Goal: Task Accomplishment & Management: Manage account settings

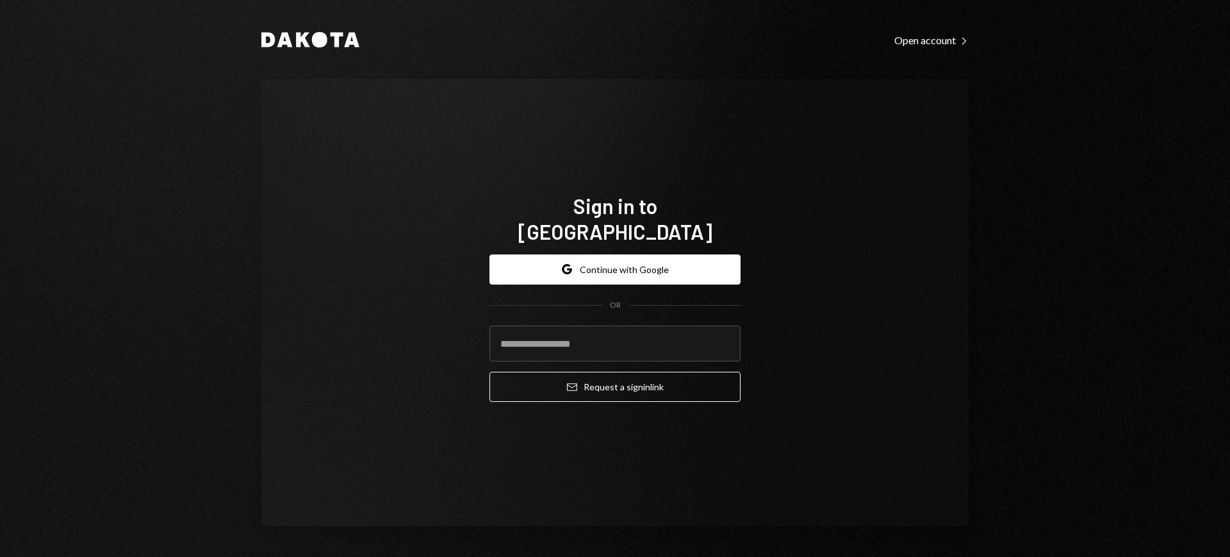
click at [0, 556] on com-1password-button at bounding box center [0, 557] width 0 height 0
type input "**********"
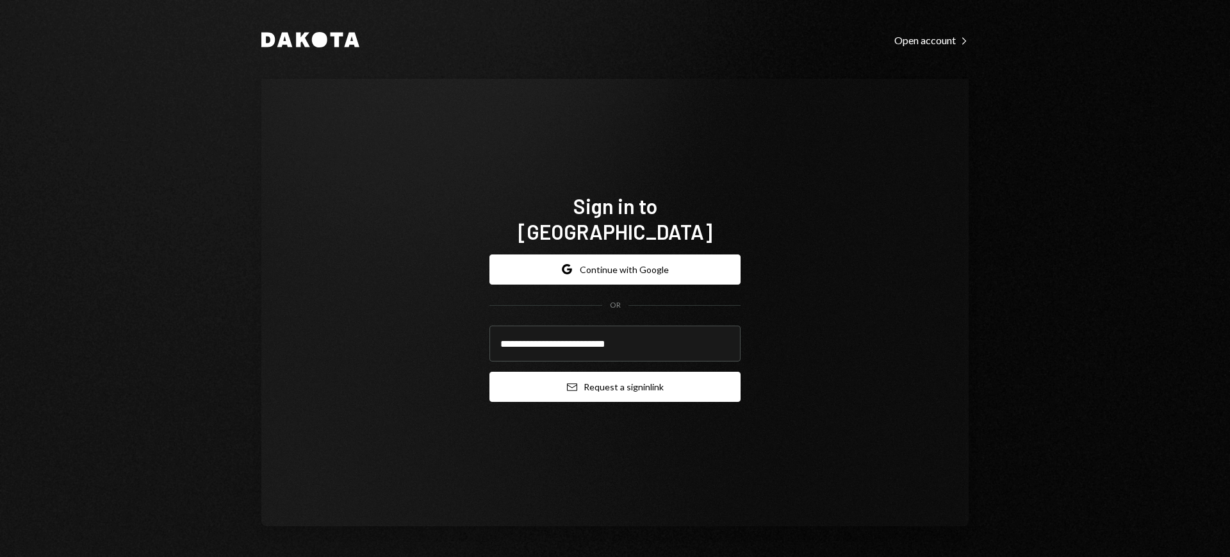
click at [623, 380] on button "Email Request a sign in link" at bounding box center [614, 387] width 251 height 30
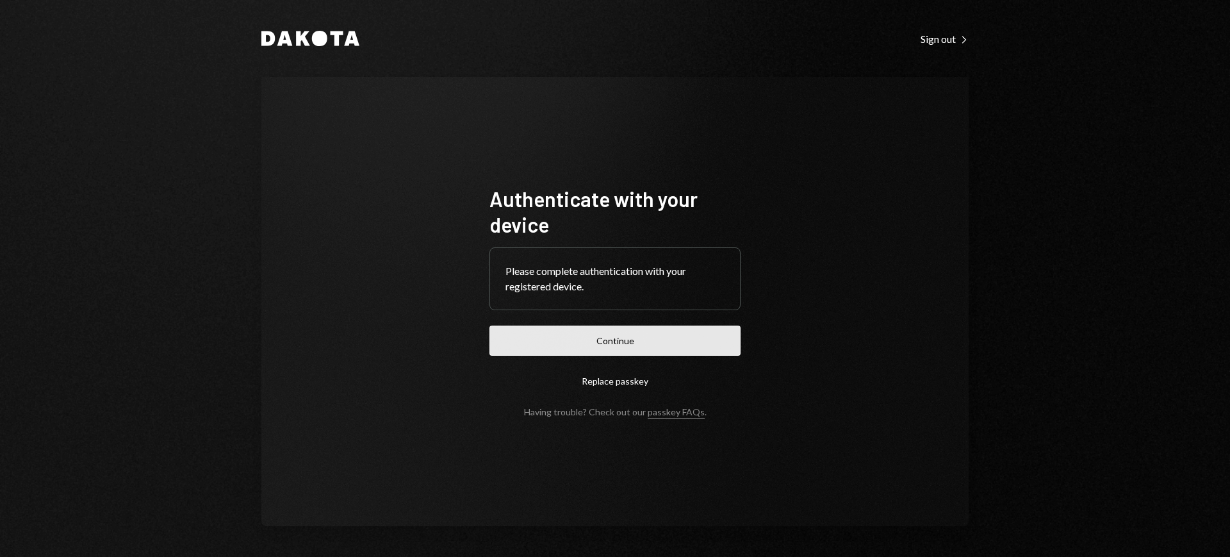
click at [682, 345] on button "Continue" at bounding box center [614, 340] width 251 height 30
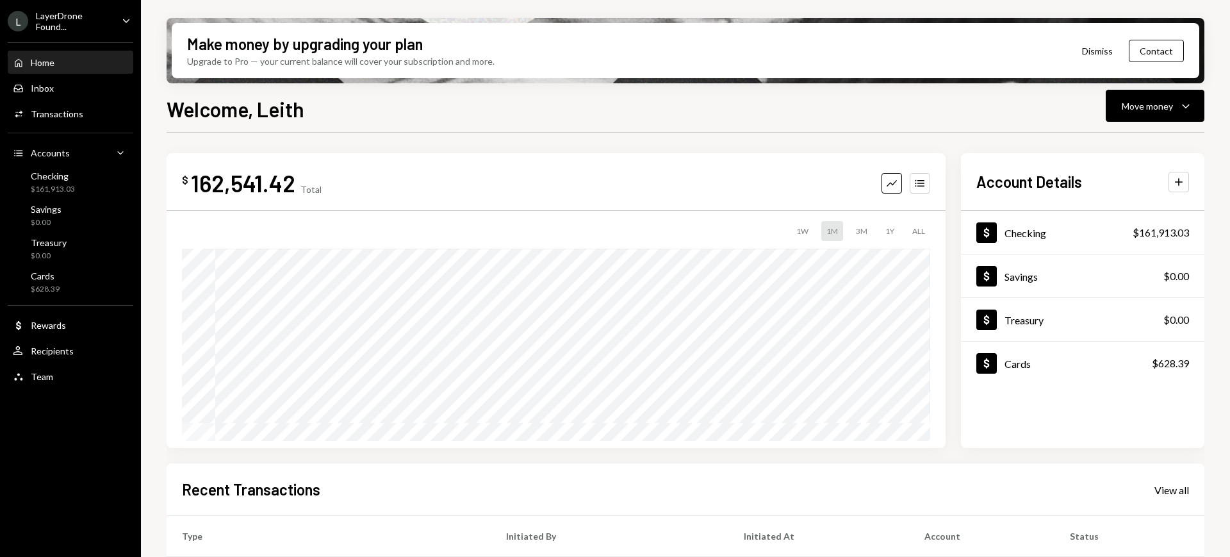
click at [124, 23] on icon "Caret Down" at bounding box center [126, 20] width 14 height 14
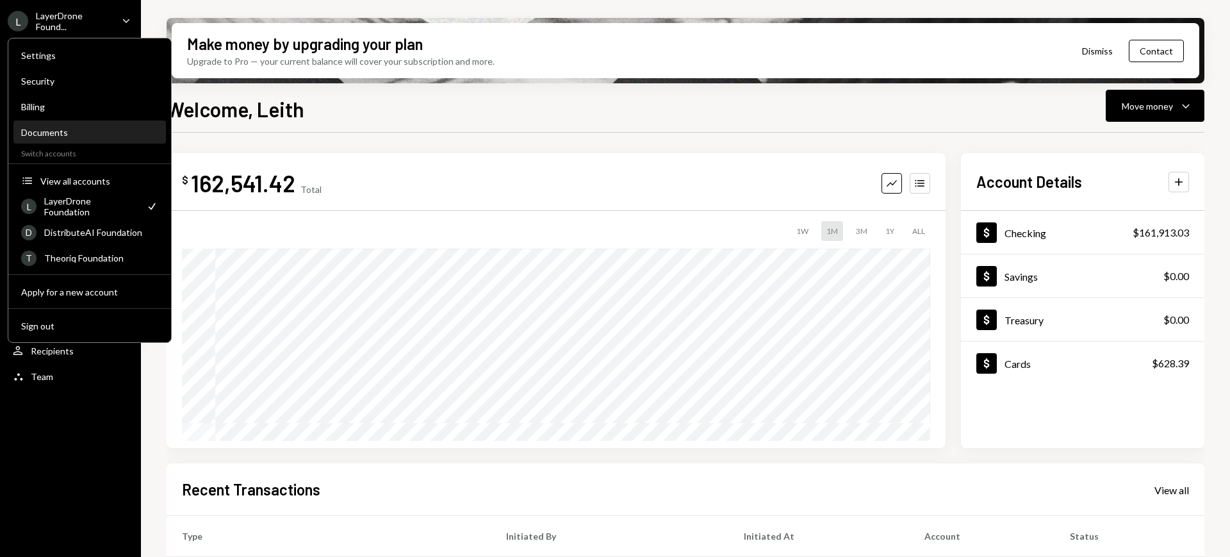
click at [86, 122] on div "Documents" at bounding box center [89, 133] width 137 height 22
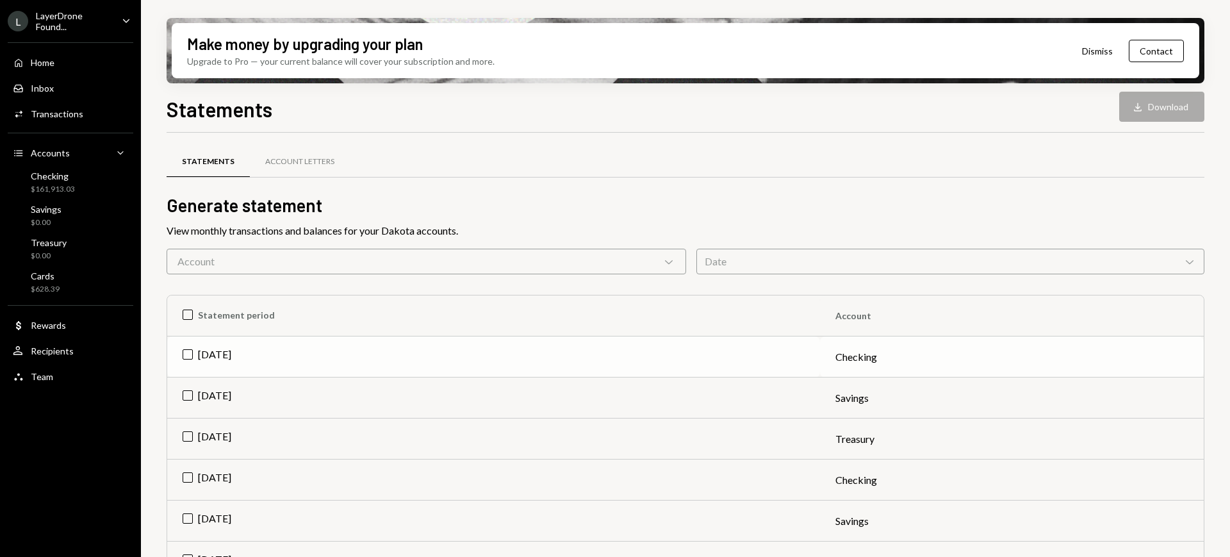
click at [226, 349] on td "Aug 2025" at bounding box center [493, 356] width 653 height 41
click at [1156, 111] on button "Download Download" at bounding box center [1161, 107] width 85 height 30
